Goal: Check status

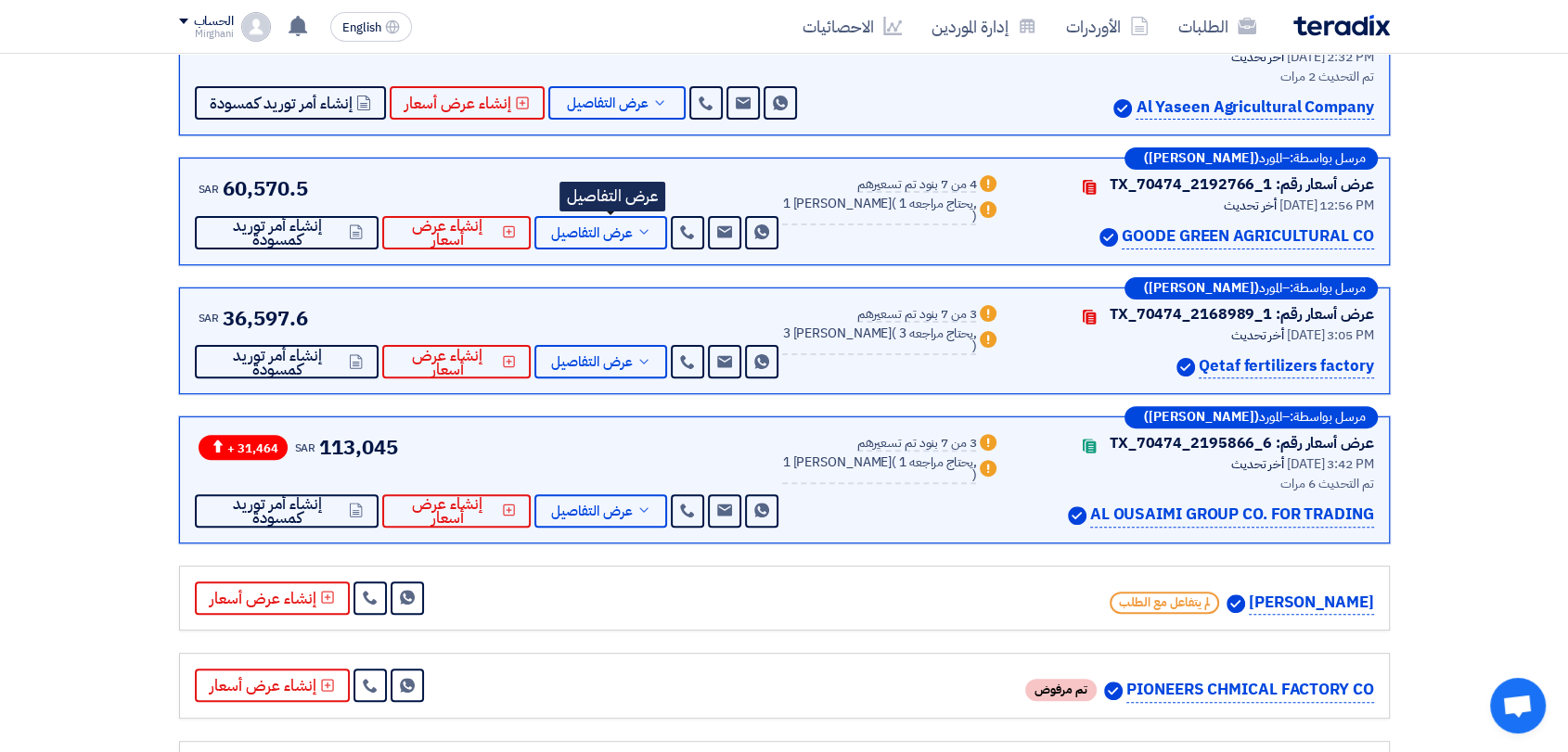
scroll to position [515, 0]
click at [1180, 25] on link "الطلبات" at bounding box center [1217, 26] width 107 height 43
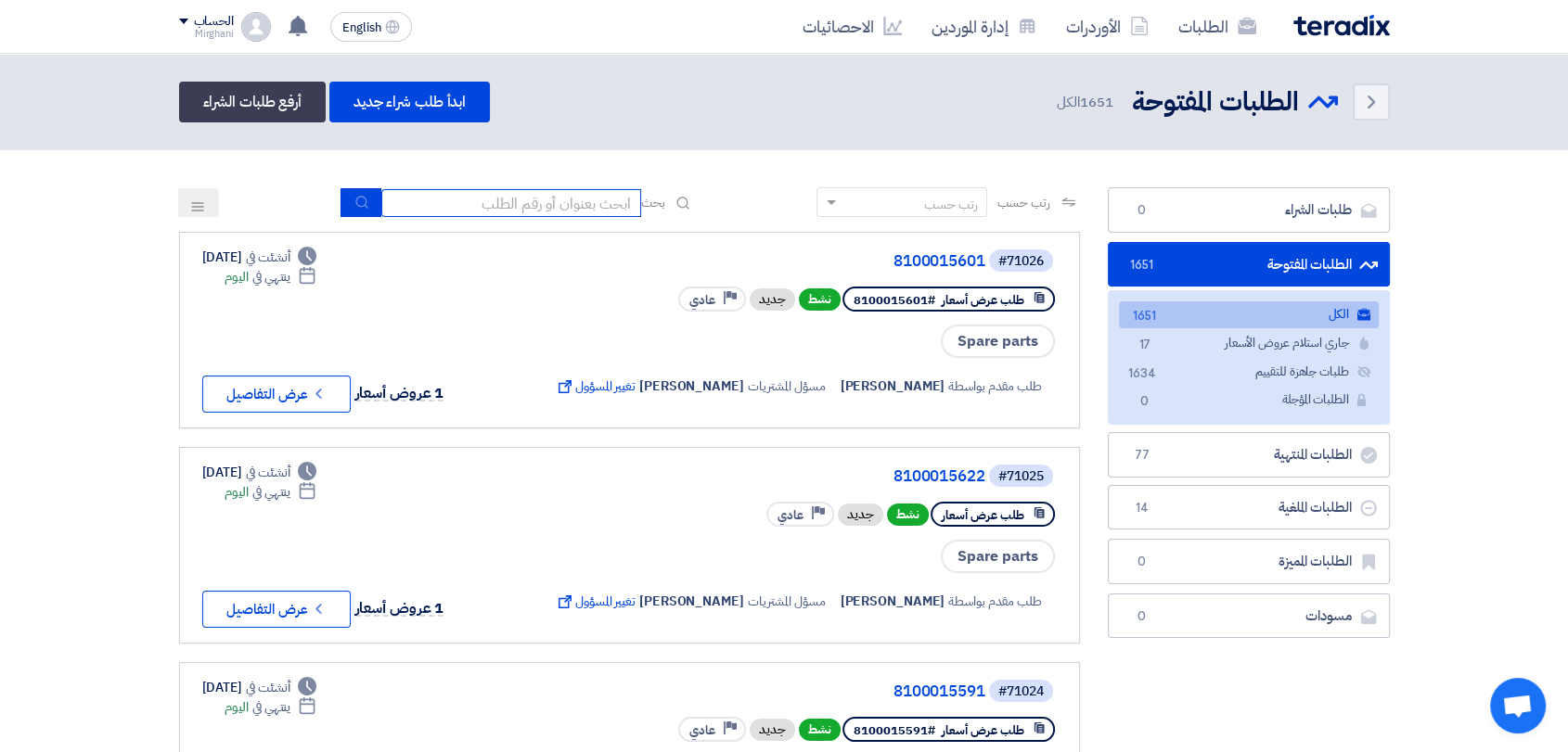
click at [571, 195] on input at bounding box center [511, 204] width 260 height 28
click at [487, 220] on div "رتب حسب رتب حسب بحث" at bounding box center [629, 209] width 900 height 44
click at [497, 208] on input at bounding box center [511, 204] width 260 height 28
paste input "8300010187"
type input "8300010187"
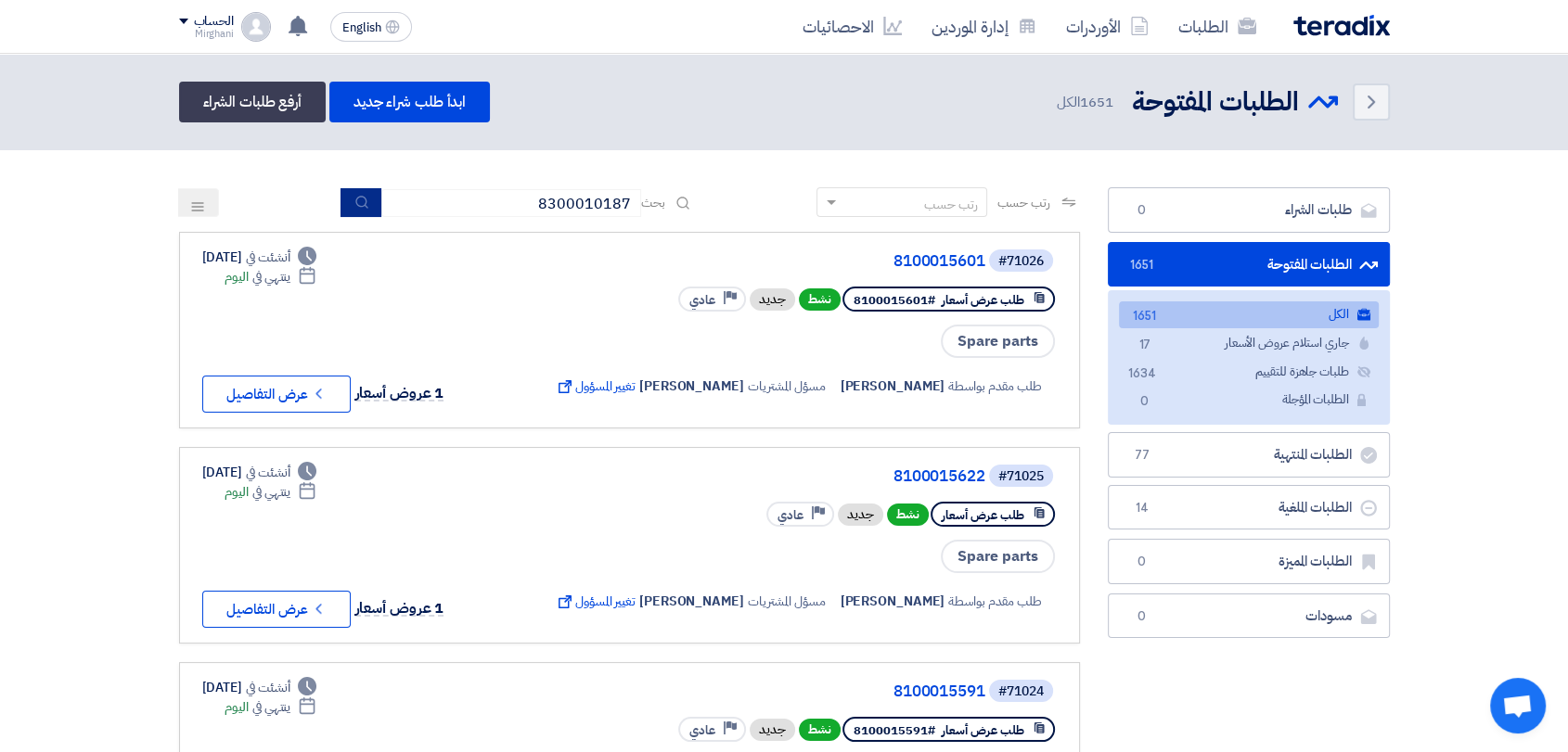
click at [369, 211] on button "submit" at bounding box center [360, 203] width 41 height 29
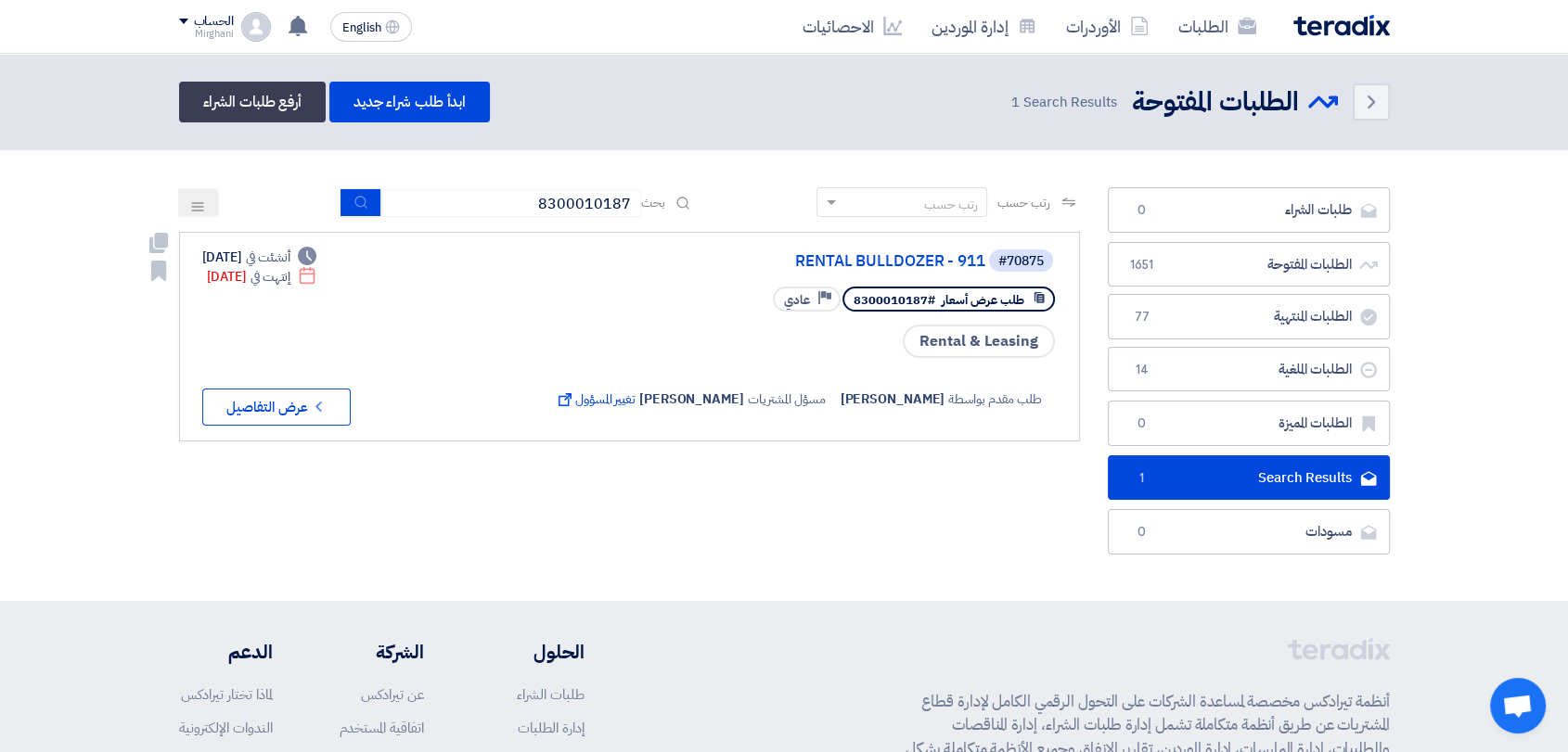
click at [845, 249] on div "#70875 RENTAL BULLDOZER - 911" at bounding box center [803, 261] width 505 height 26
click at [845, 256] on link "RENTAL BULLDOZER - 911" at bounding box center [800, 262] width 371 height 17
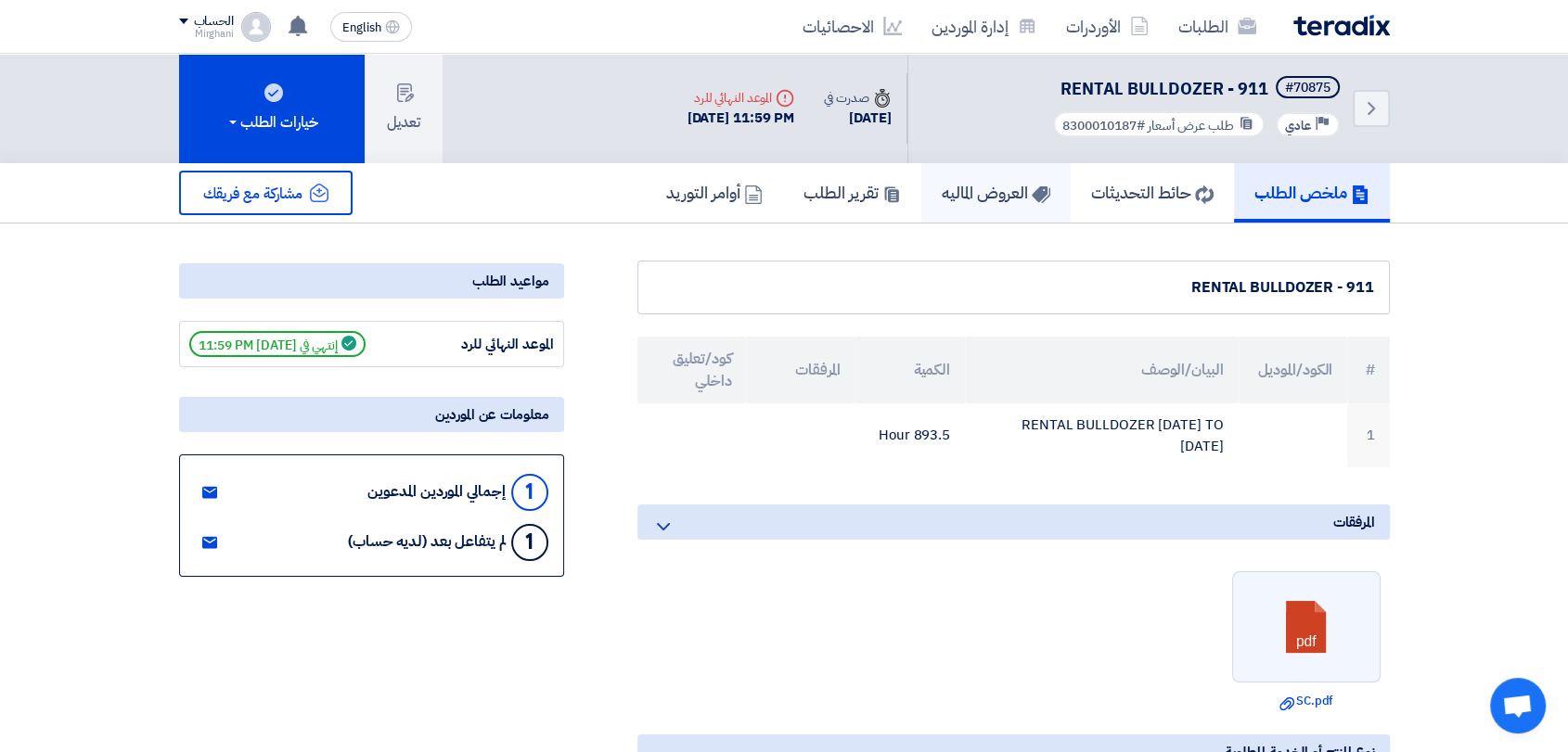
click at [976, 211] on link "العروض الماليه" at bounding box center [996, 192] width 149 height 59
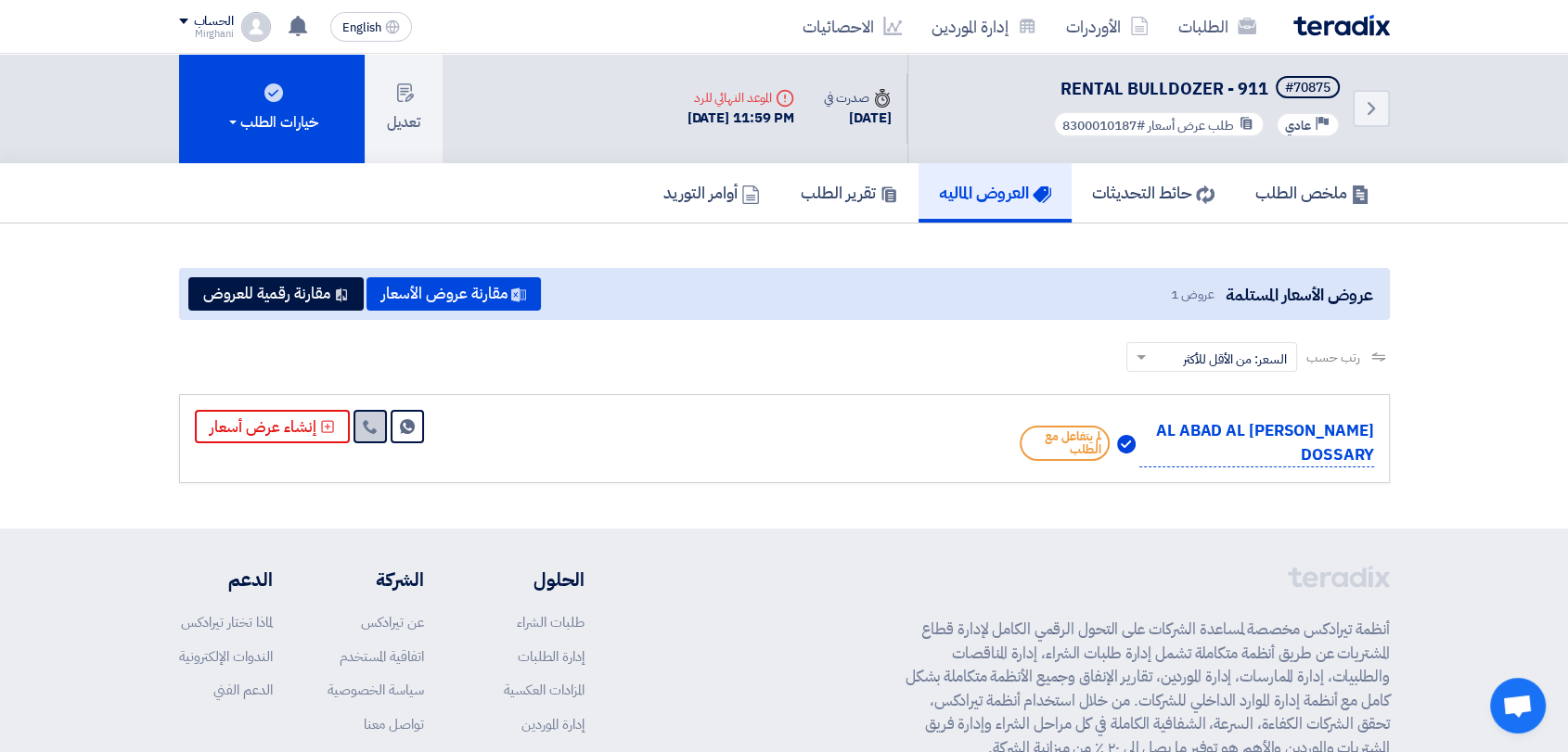
click at [379, 440] on div "Send Message إنشاء عرض أسعار" at bounding box center [311, 426] width 233 height 33
click at [376, 438] on link at bounding box center [370, 426] width 33 height 33
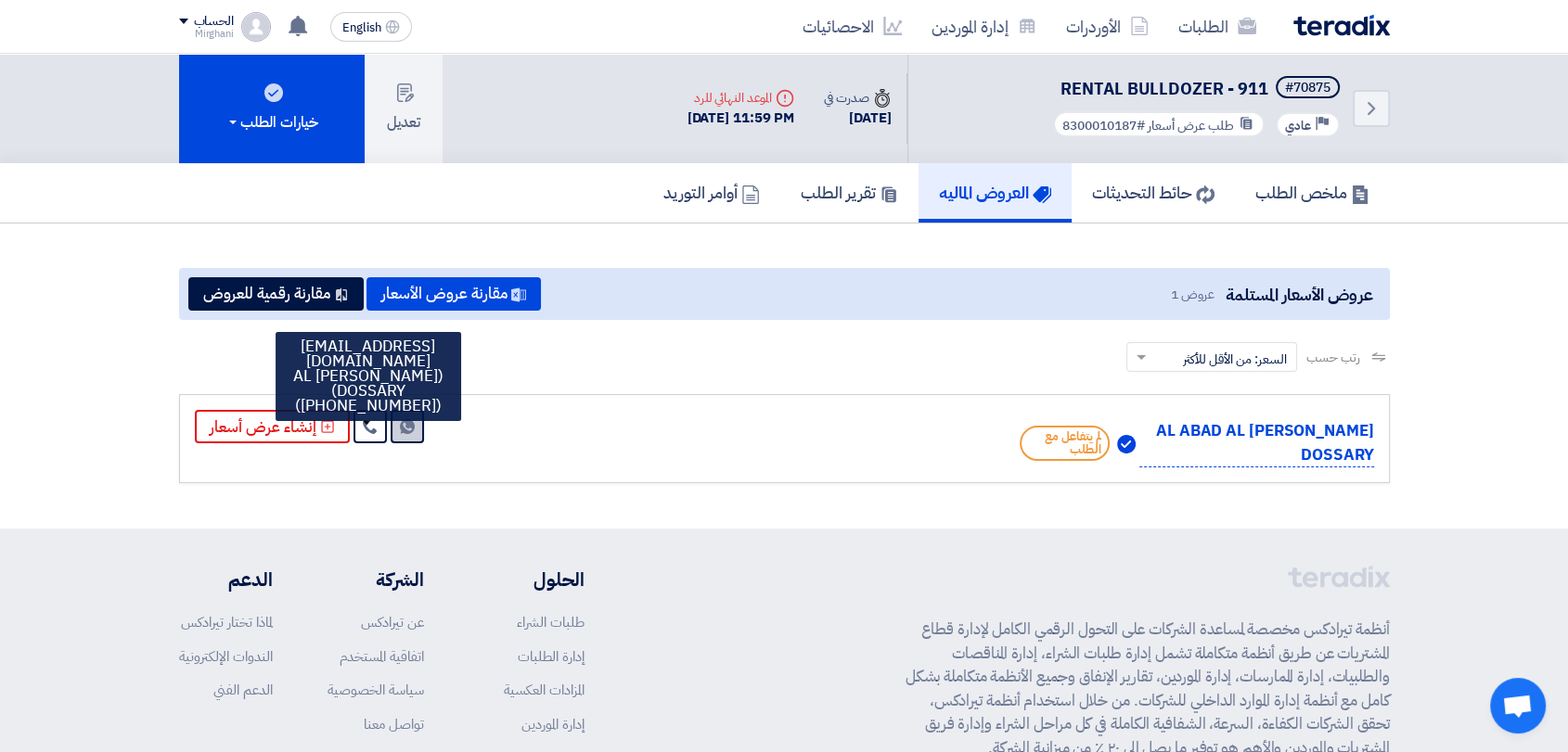
click at [413, 425] on link "Send Message" at bounding box center [406, 426] width 33 height 33
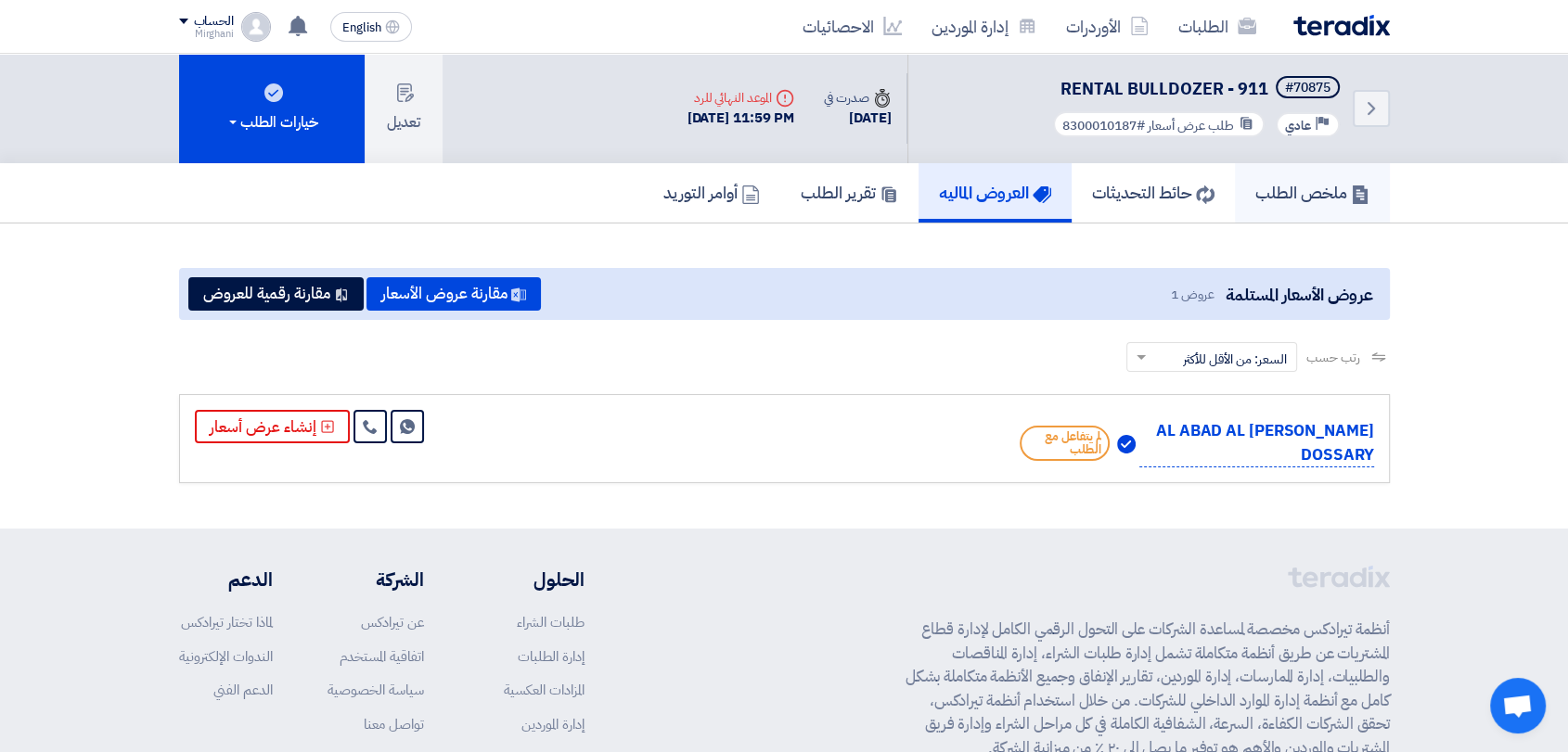
click at [1324, 213] on link "ملخص الطلب" at bounding box center [1312, 192] width 155 height 59
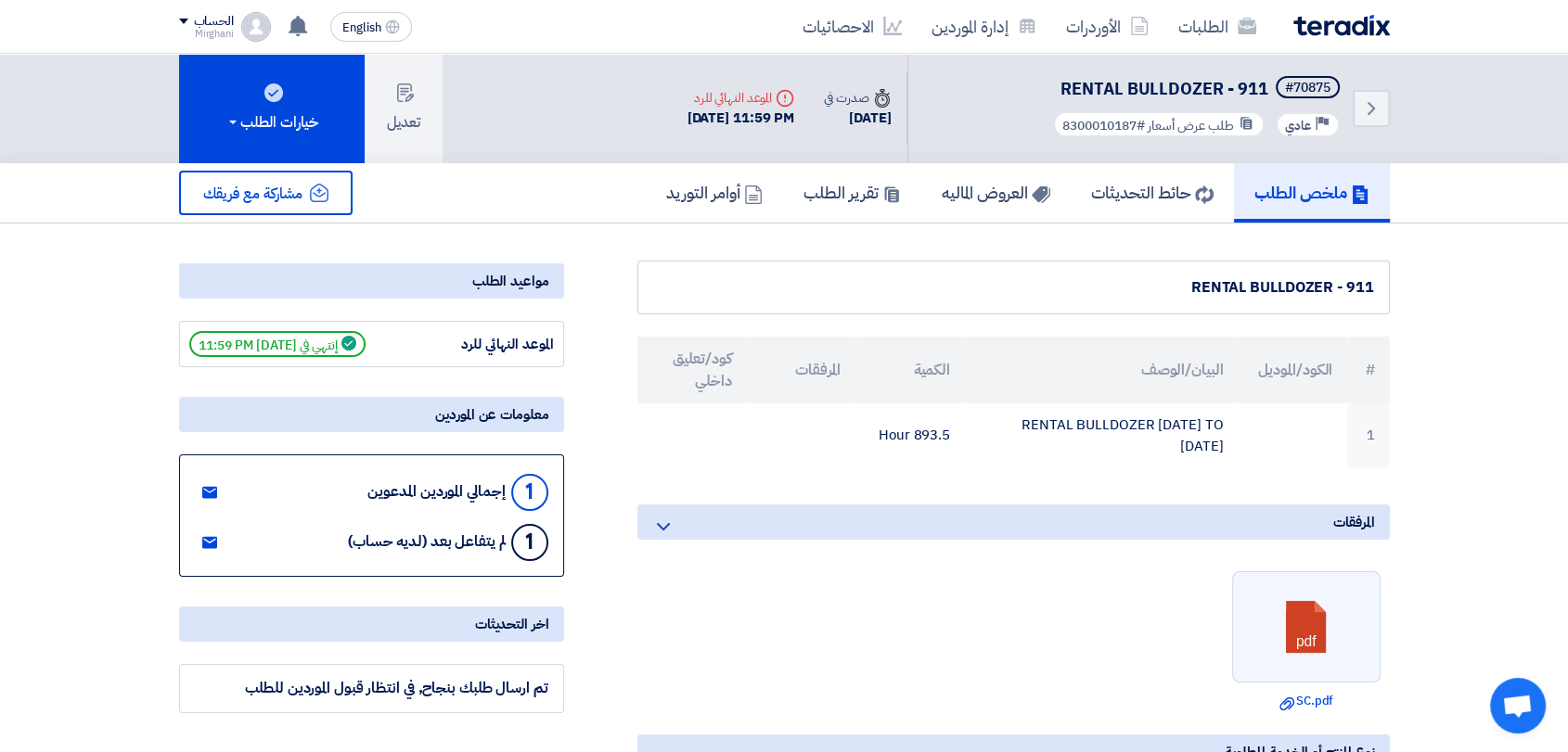
click at [994, 211] on link "العروض الماليه" at bounding box center [996, 192] width 149 height 59
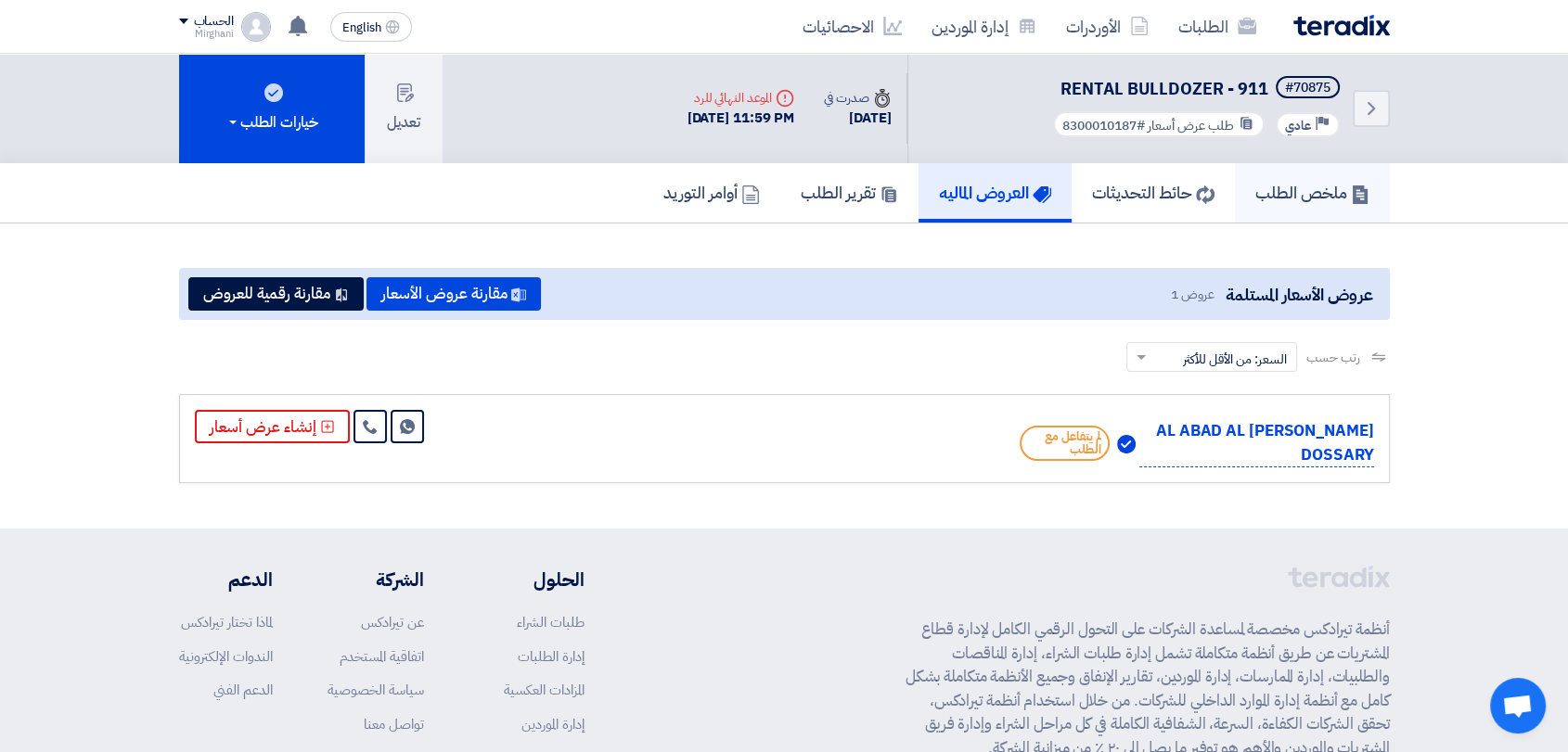
click at [1294, 179] on link "ملخص الطلب" at bounding box center [1312, 192] width 155 height 59
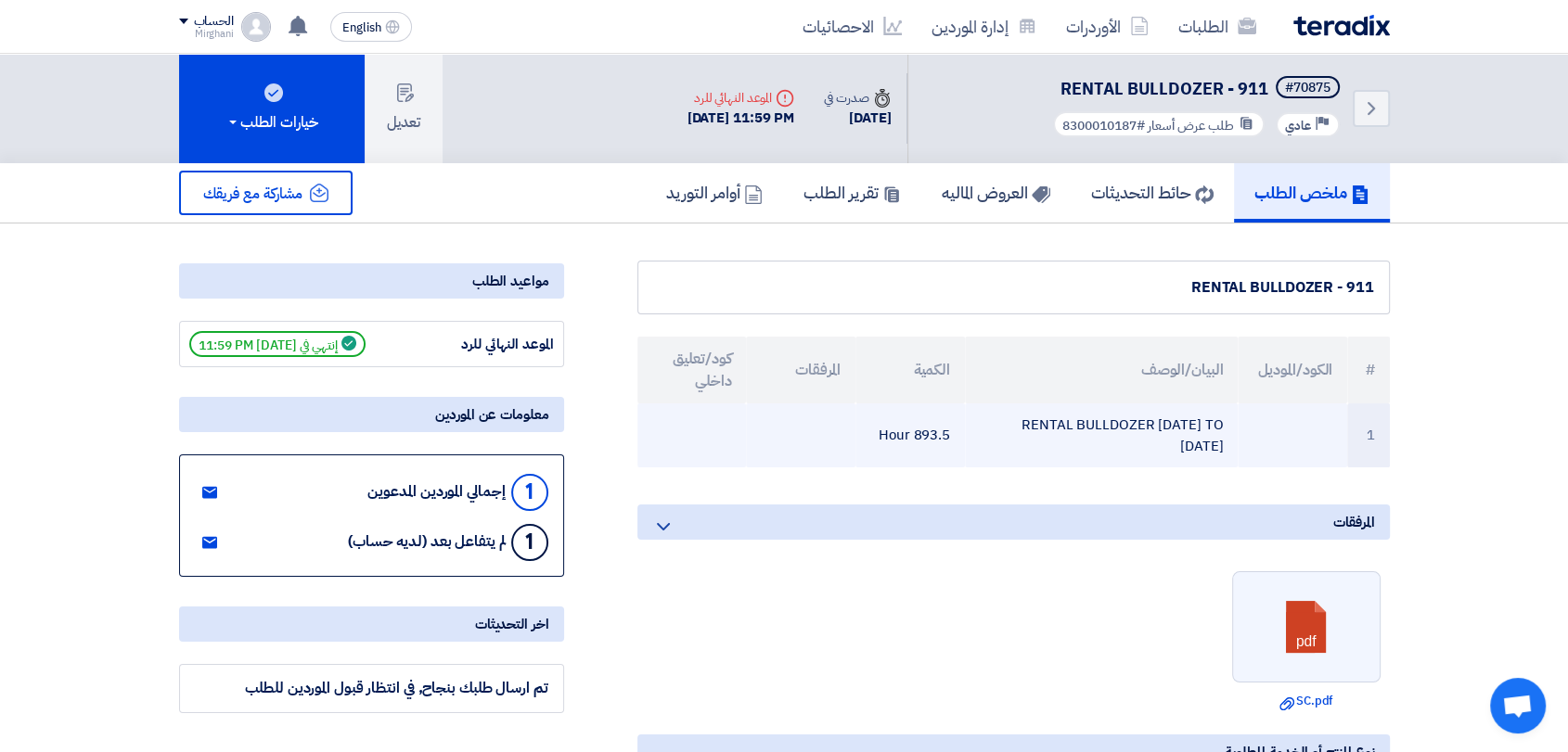
drag, startPoint x: 912, startPoint y: 434, endPoint x: 954, endPoint y: 445, distance: 43.4
click at [954, 445] on td "893.5 Hour" at bounding box center [910, 435] width 109 height 64
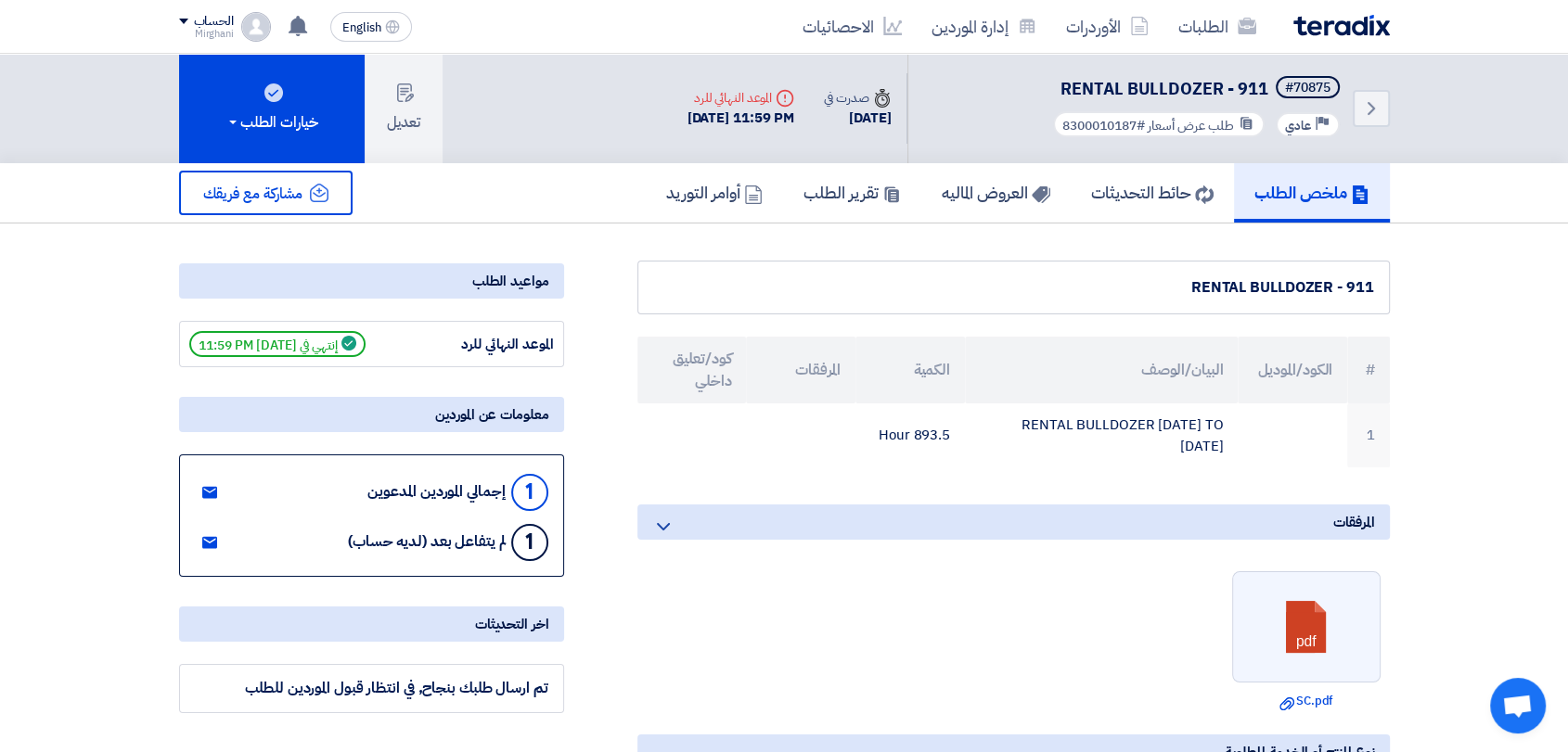
drag, startPoint x: 935, startPoint y: 482, endPoint x: 942, endPoint y: 501, distance: 20.2
